Goal: Find specific page/section: Find specific page/section

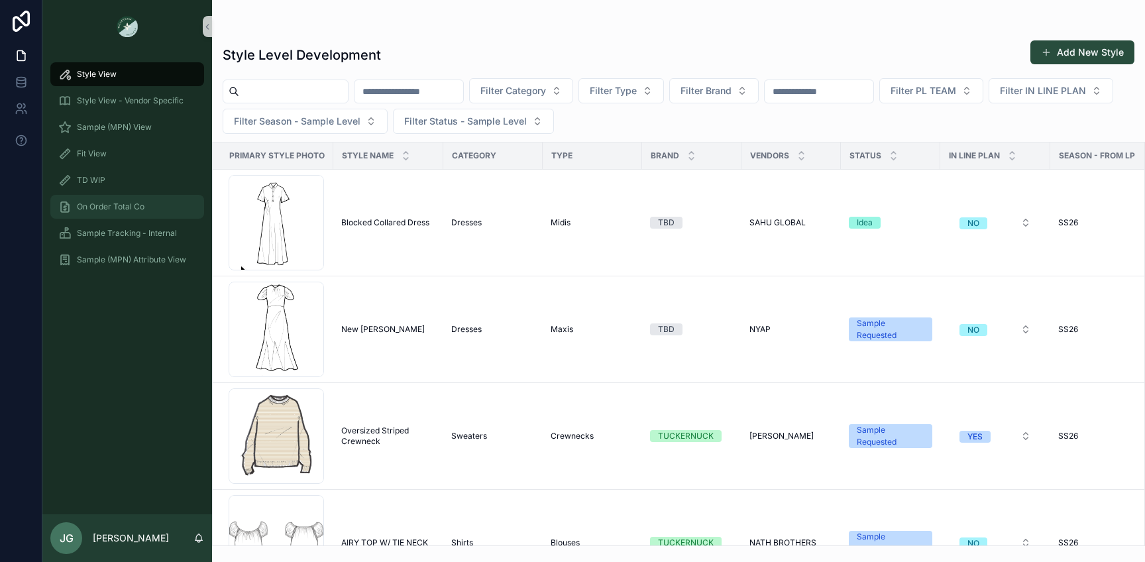
click at [85, 199] on div "On Order Total Co" at bounding box center [127, 206] width 138 height 21
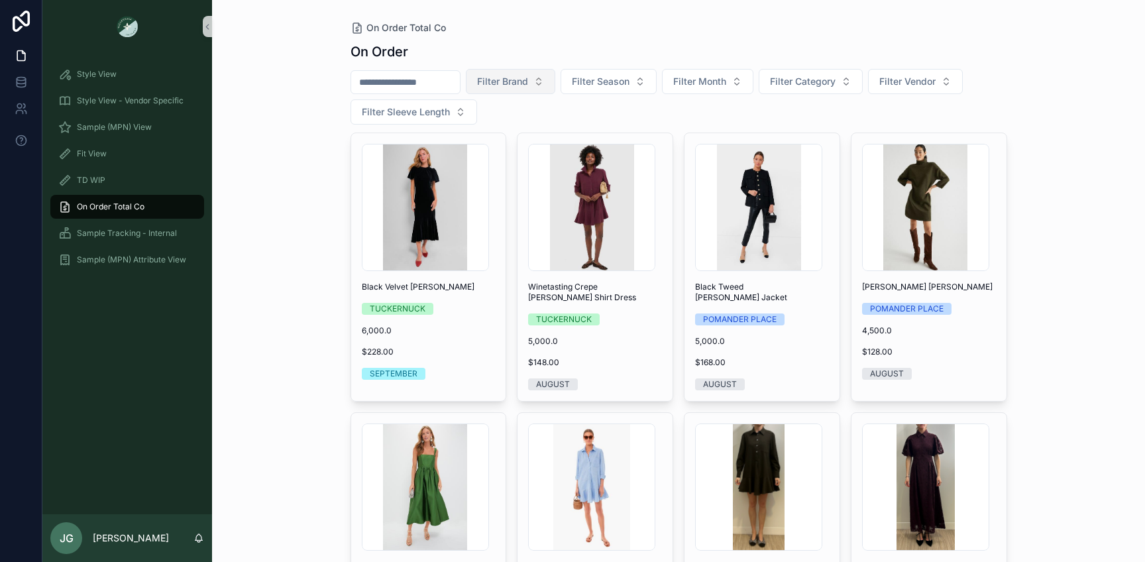
click at [549, 81] on button "Filter Brand" at bounding box center [510, 81] width 89 height 25
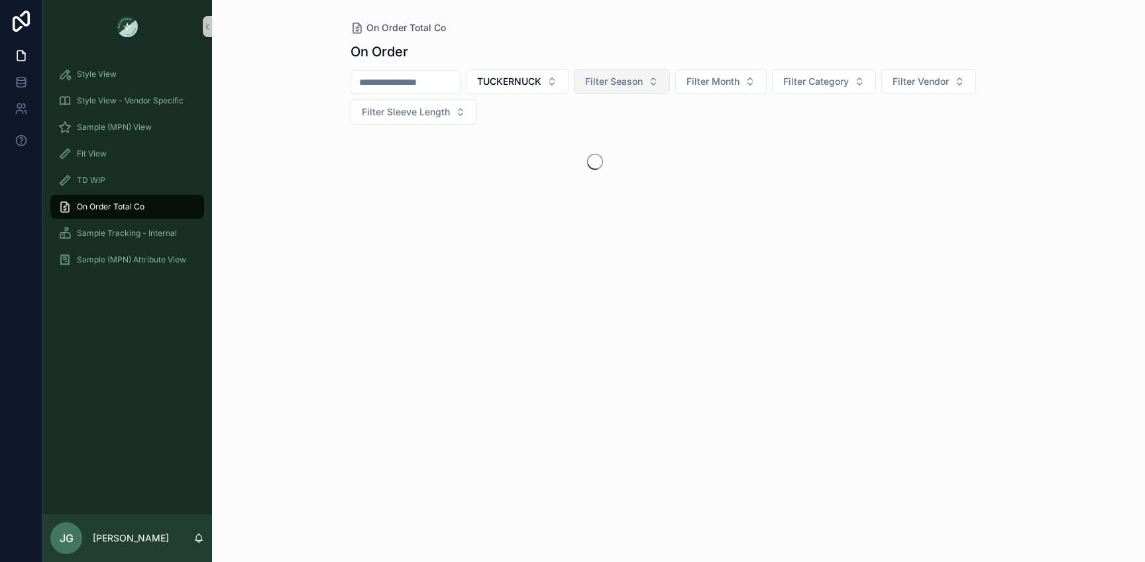
click at [635, 80] on span "Filter Season" at bounding box center [614, 81] width 58 height 13
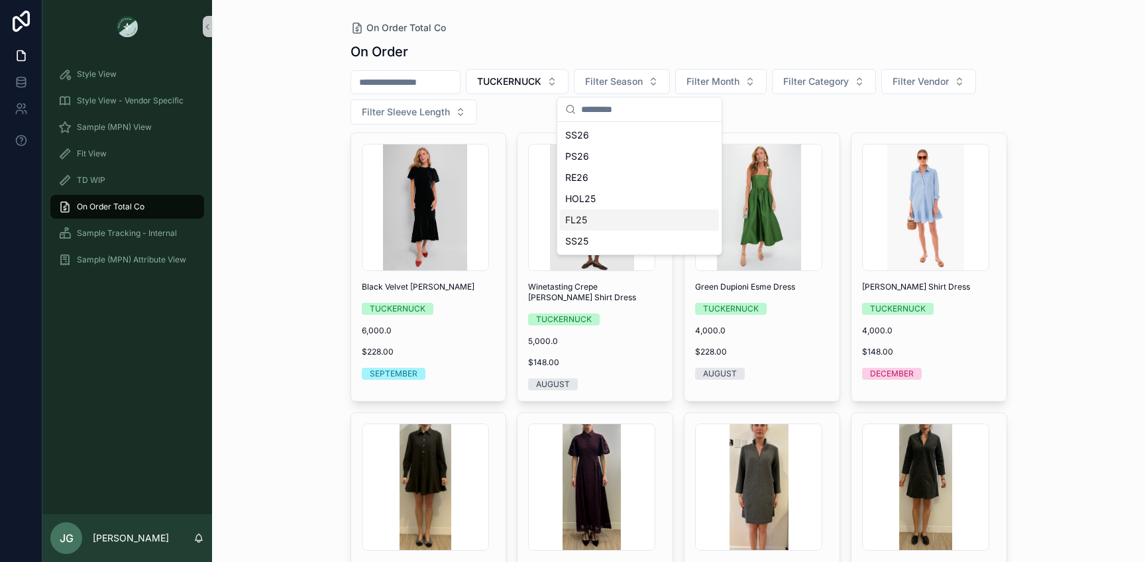
click at [590, 218] on div "FL25" at bounding box center [639, 219] width 159 height 21
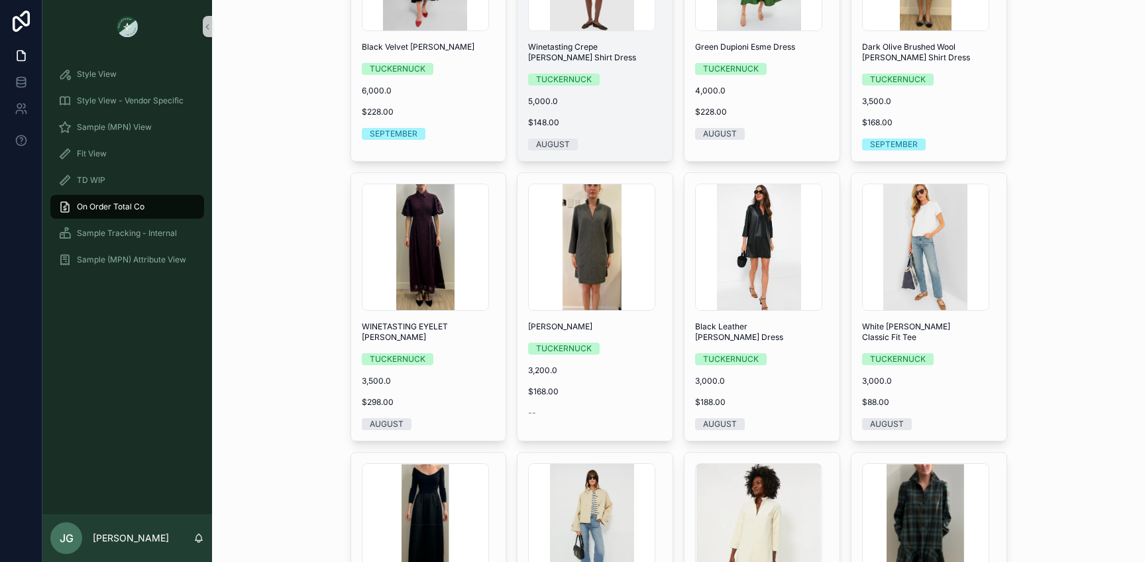
scroll to position [252, 0]
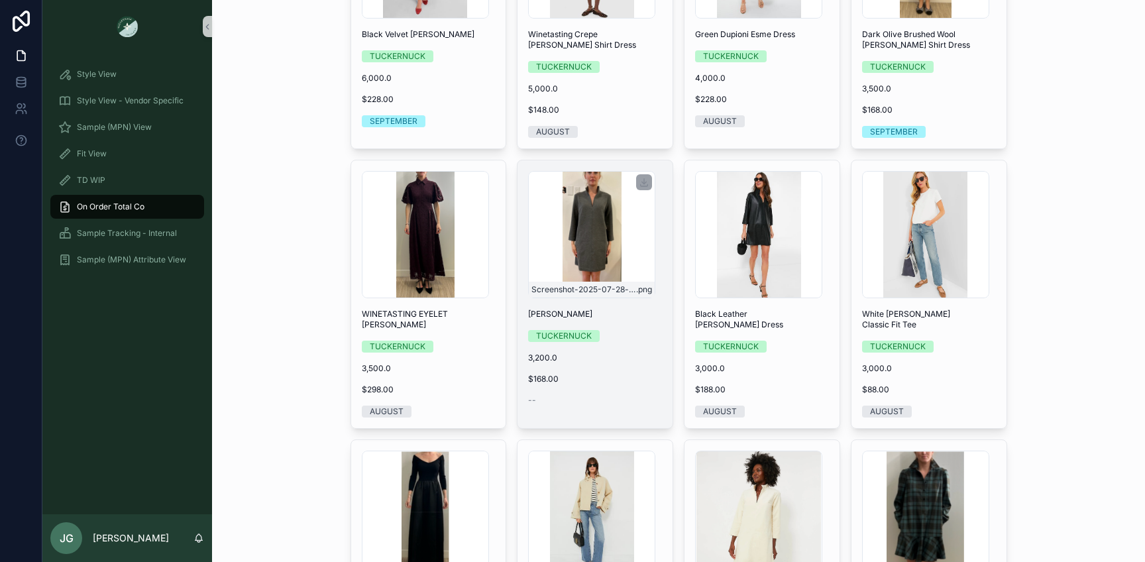
click at [629, 246] on div "Screenshot-2025-07-28-at-9.26.28-AM .png" at bounding box center [591, 234] width 127 height 127
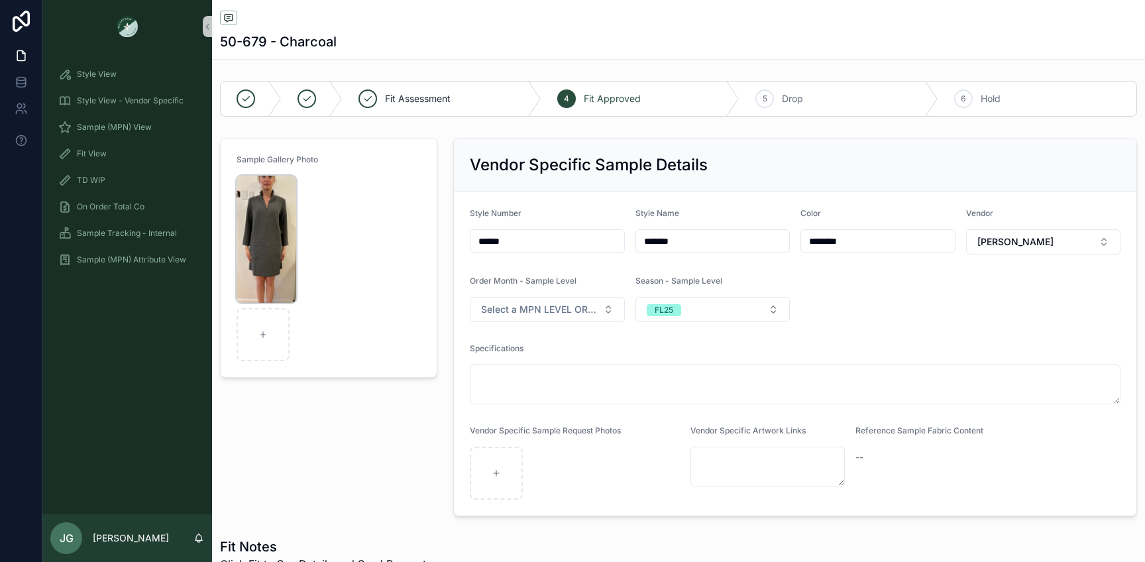
click at [283, 244] on img "scrollable content" at bounding box center [266, 239] width 60 height 127
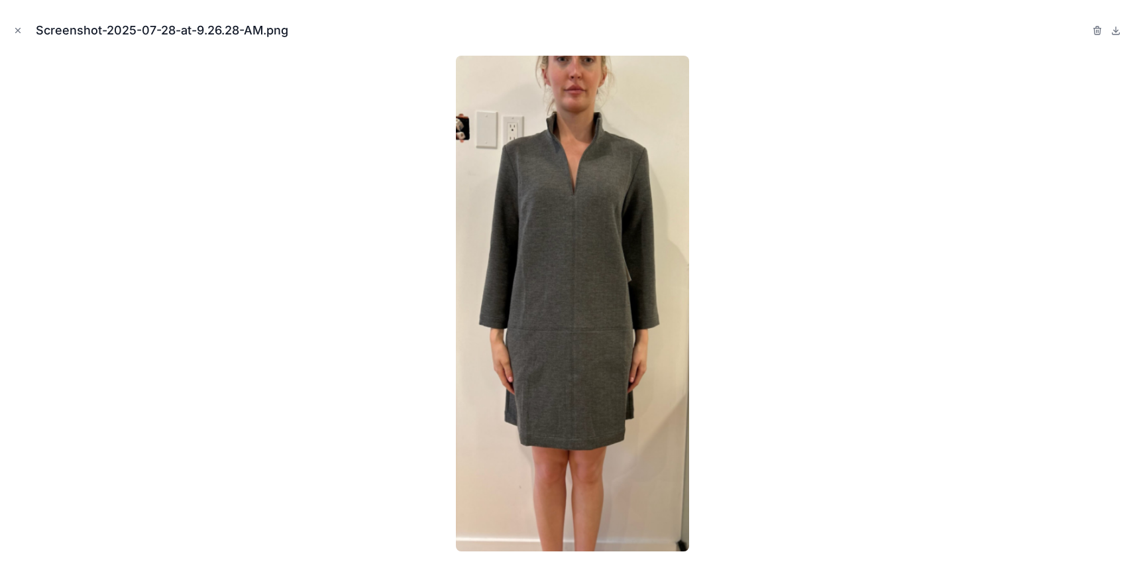
click at [283, 244] on div at bounding box center [572, 304] width 1123 height 496
click at [18, 32] on icon "Close modal" at bounding box center [17, 30] width 9 height 9
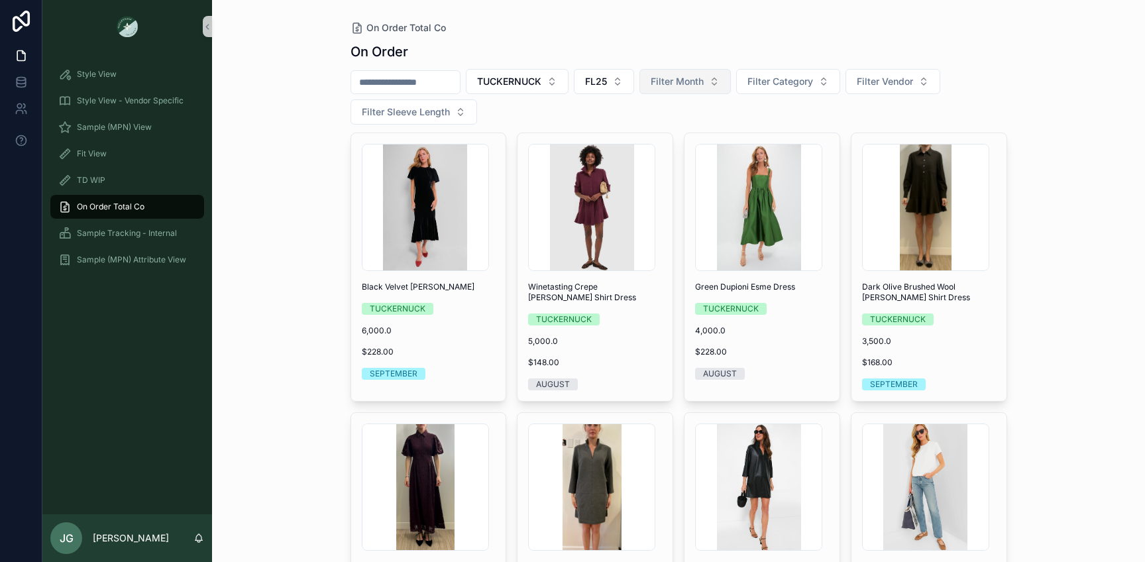
click at [695, 87] on span "Filter Month" at bounding box center [677, 81] width 53 height 13
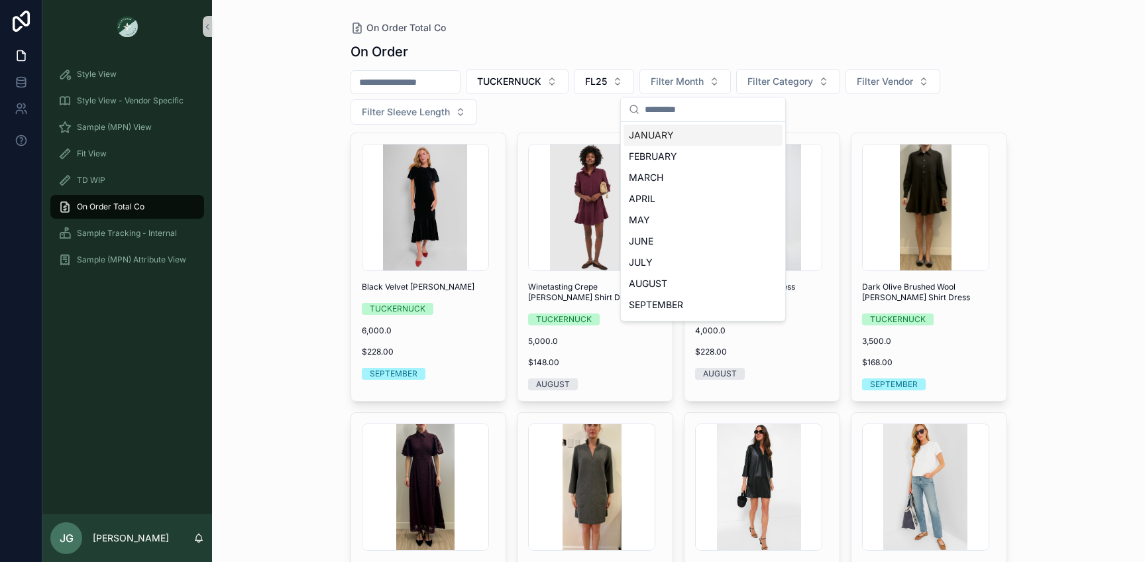
click at [674, 48] on div "On Order" at bounding box center [678, 51] width 656 height 19
